Goal: Transaction & Acquisition: Purchase product/service

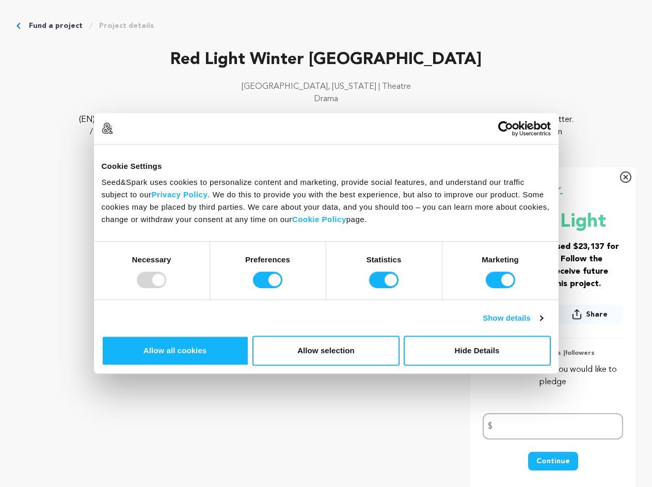
click at [166, 288] on div at bounding box center [151, 280] width 29 height 17
click at [282, 288] on input "Preferences" at bounding box center [267, 280] width 29 height 17
checkbox input "false"
click at [385, 288] on input "Statistics" at bounding box center [383, 280] width 29 height 17
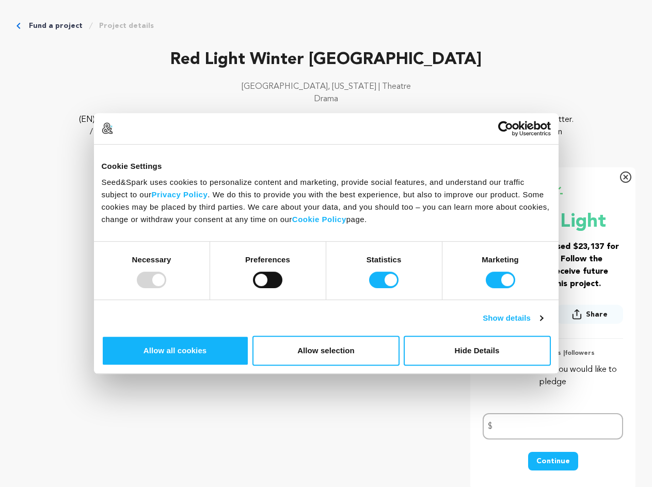
checkbox input "false"
click at [486, 288] on input "Marketing" at bounding box center [500, 280] width 29 height 17
checkbox input "false"
click at [543, 324] on link "Show details" at bounding box center [513, 318] width 60 height 12
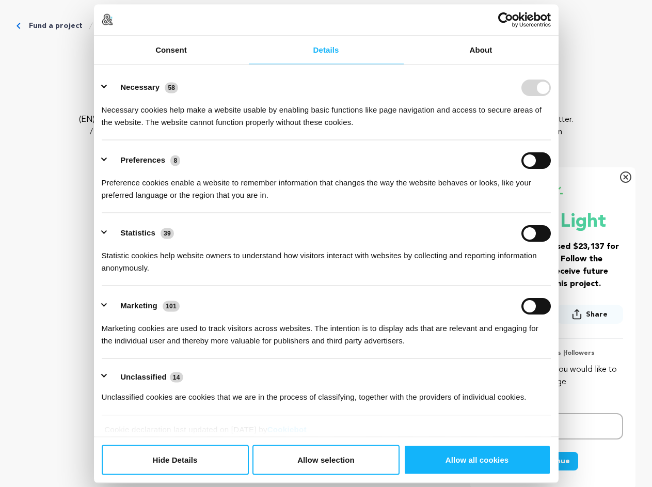
click at [551, 213] on li "Preferences 8 Preference cookies enable a website to remember information that …" at bounding box center [326, 176] width 449 height 73
click at [556, 391] on ul "Necessary 58 Necessary cookies help make a website usable by enabling basic fun…" at bounding box center [326, 242] width 459 height 348
click at [95, 30] on icon "Breadcrumb" at bounding box center [91, 26] width 8 height 8
